Goal: Navigation & Orientation: Find specific page/section

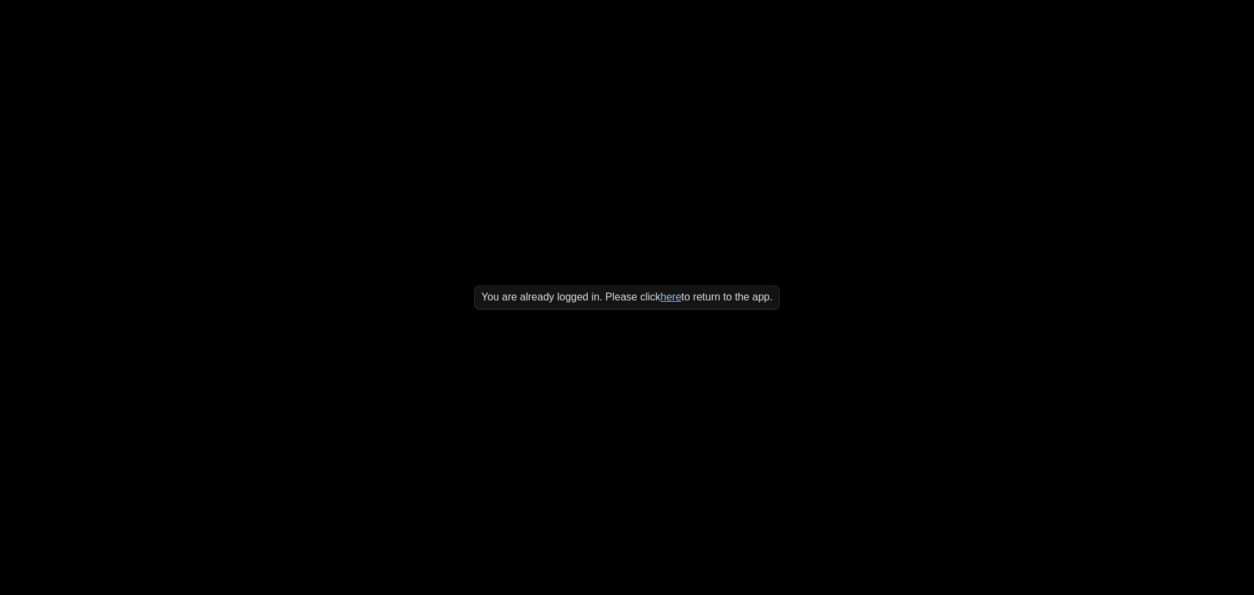
click at [666, 298] on link "here" at bounding box center [670, 296] width 21 height 11
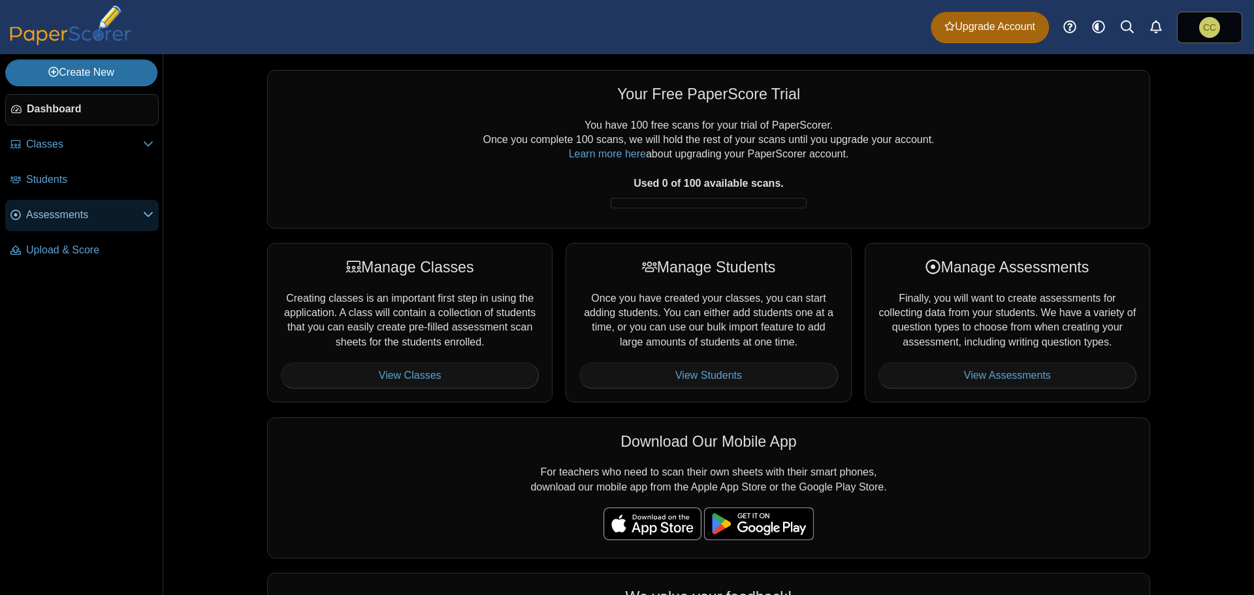
click at [16, 216] on use at bounding box center [15, 215] width 10 height 10
